Goal: Navigation & Orientation: Find specific page/section

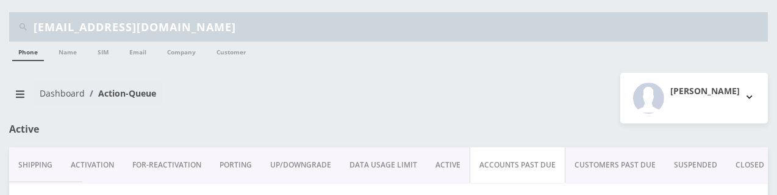
click at [396, 87] on div "[PERSON_NAME] Logout" at bounding box center [582, 98] width 388 height 51
click at [346, 82] on nav "Dashboard Action-Queue" at bounding box center [194, 97] width 370 height 35
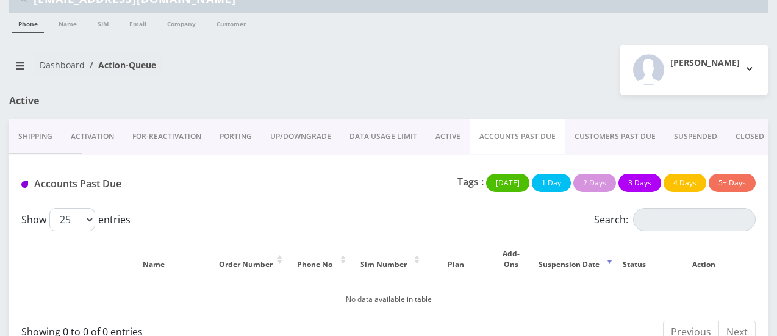
scroll to position [40, 0]
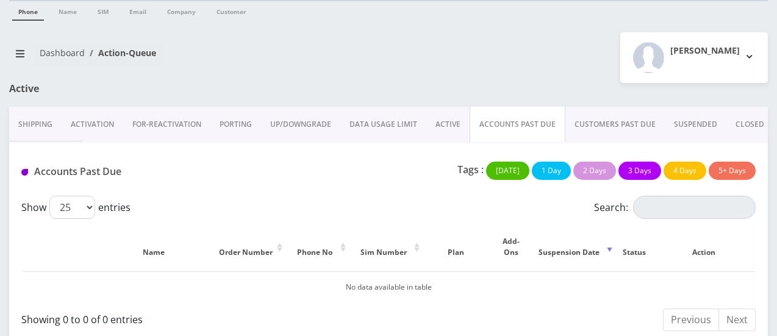
click at [595, 125] on link "CUSTOMERS PAST DUE" at bounding box center [614, 124] width 99 height 35
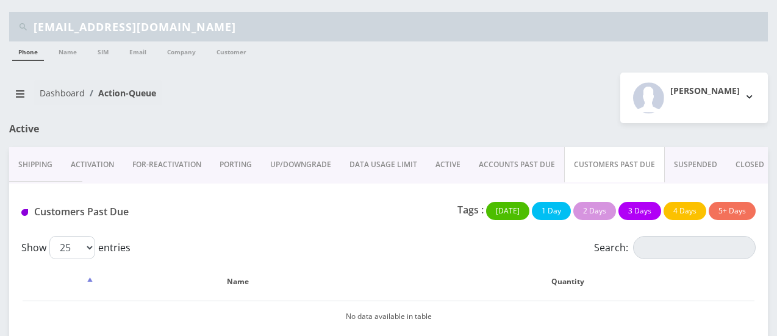
click at [518, 161] on link "ACCOUNTS PAST DUE" at bounding box center [517, 164] width 95 height 35
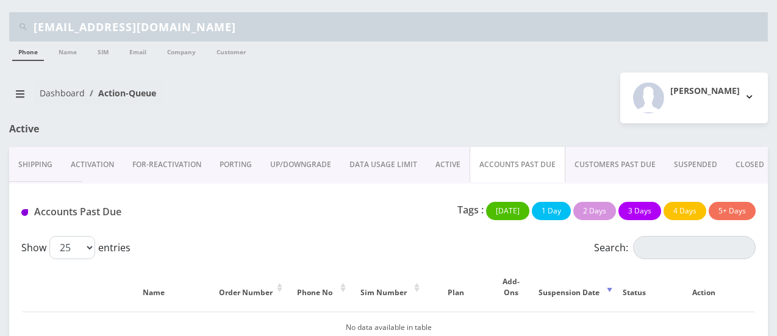
scroll to position [40, 0]
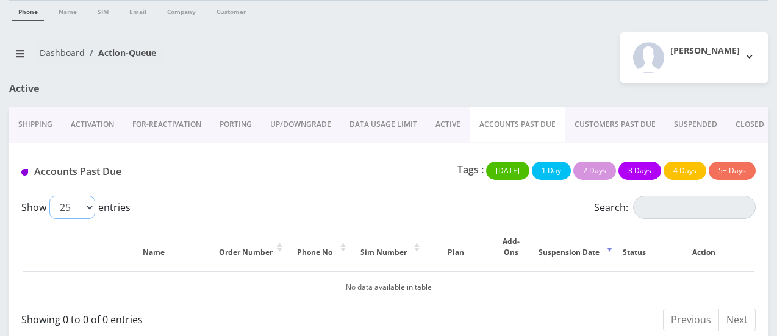
click at [82, 209] on select "25 50 100 250 500 1000" at bounding box center [72, 207] width 46 height 23
select select "1000"
click at [49, 196] on select "25 50 100 250 500 1000" at bounding box center [72, 207] width 46 height 23
click at [18, 61] on button "breadcrumb" at bounding box center [20, 53] width 22 height 23
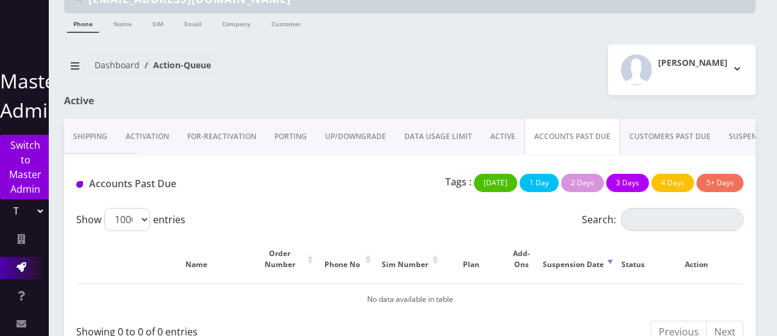
click at [16, 263] on icon at bounding box center [21, 267] width 10 height 10
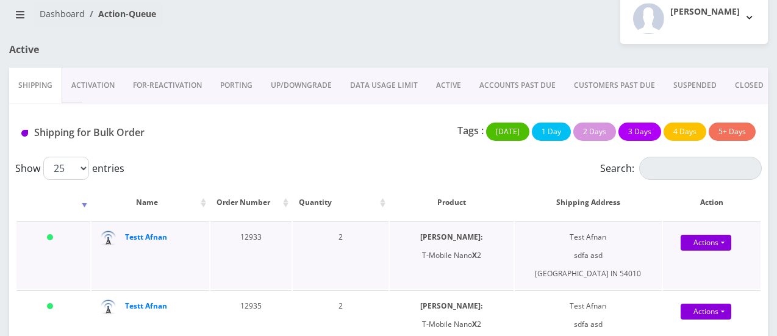
scroll to position [79, 0]
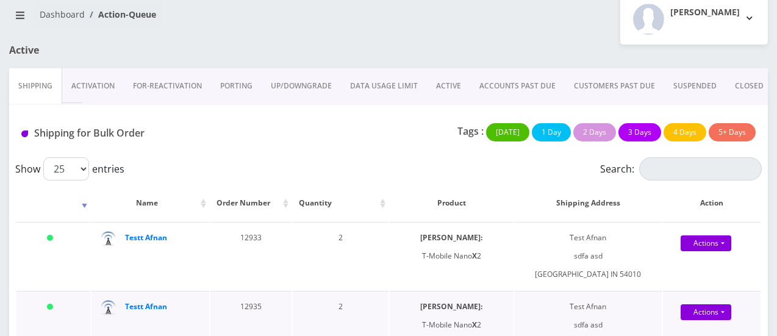
click at [299, 314] on td "2" at bounding box center [341, 325] width 96 height 68
click at [495, 85] on link "ACCOUNTS PAST DUE" at bounding box center [517, 85] width 95 height 35
